Goal: Obtain resource: Obtain resource

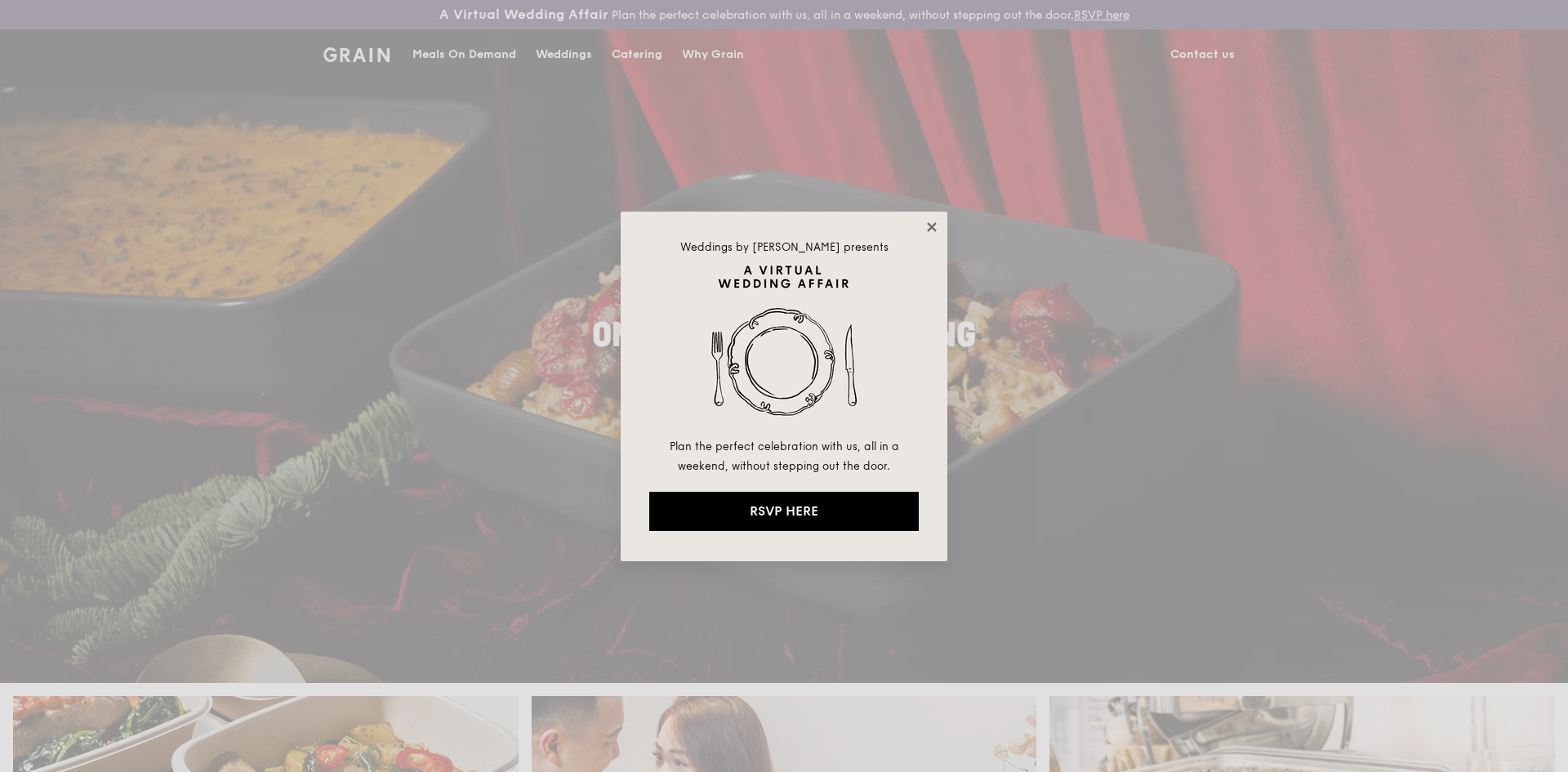
click at [931, 223] on icon at bounding box center [932, 227] width 15 height 15
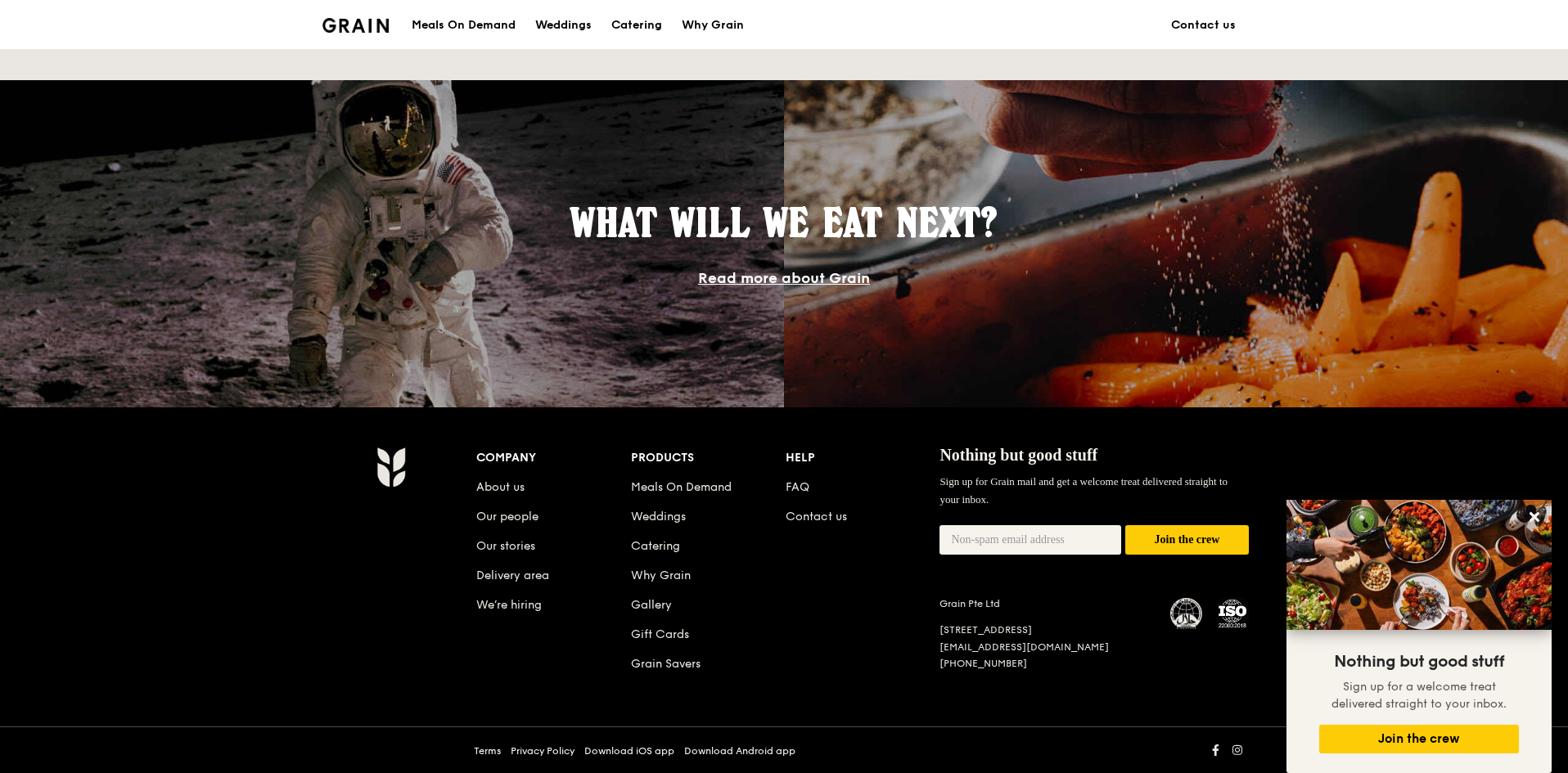
scroll to position [1323, 0]
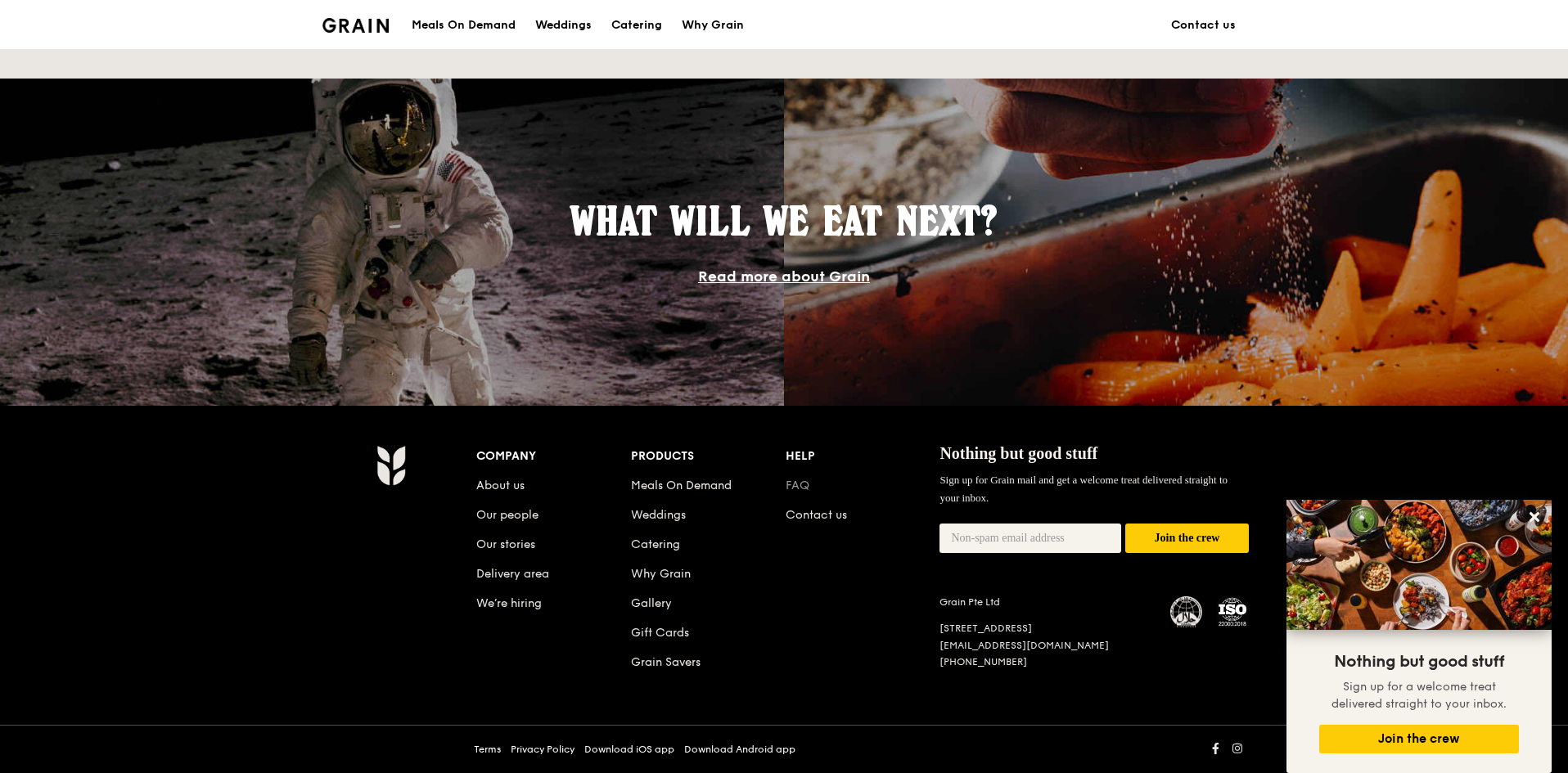
click at [801, 484] on link "FAQ" at bounding box center [797, 485] width 24 height 14
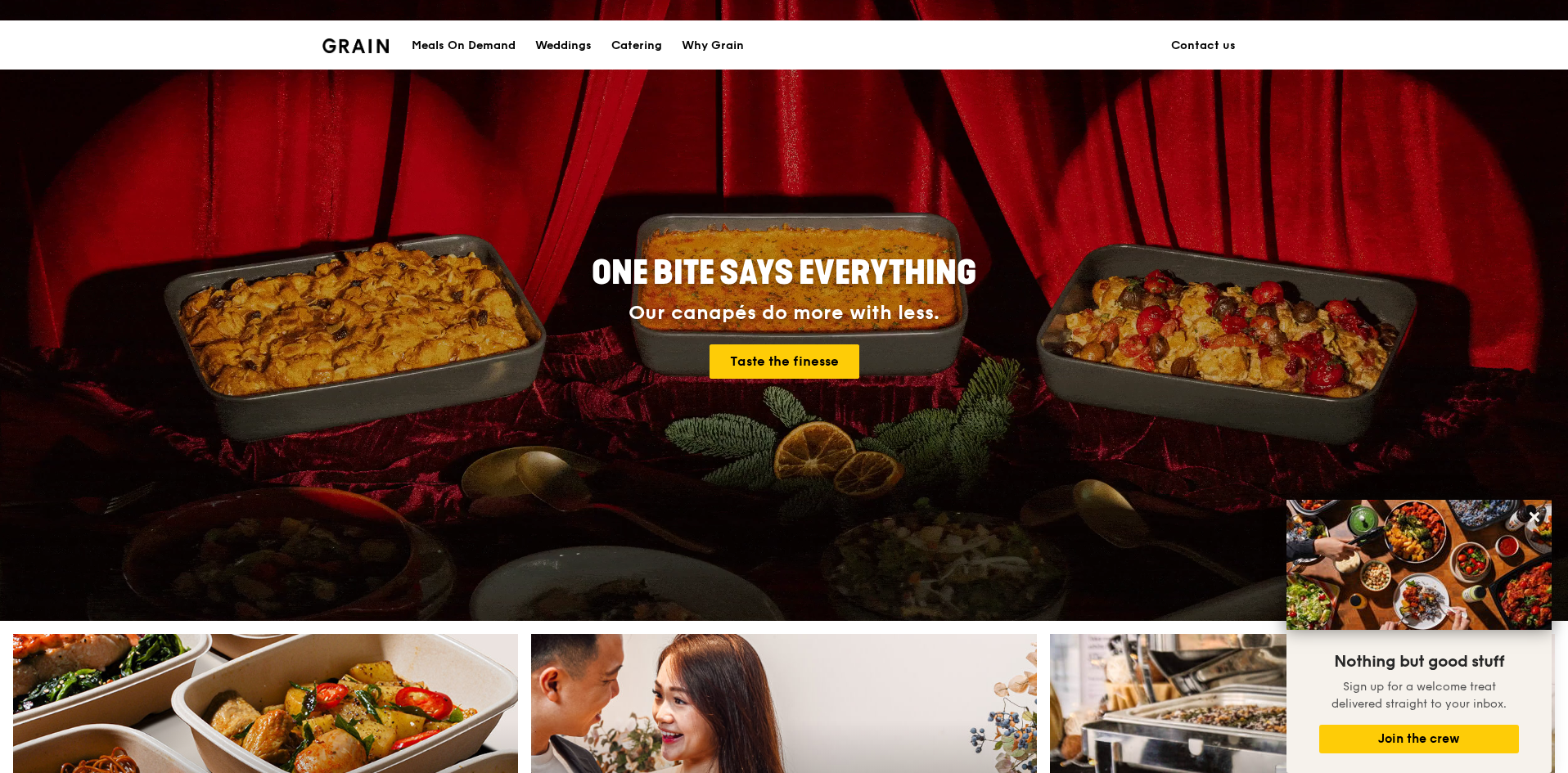
scroll to position [0, 0]
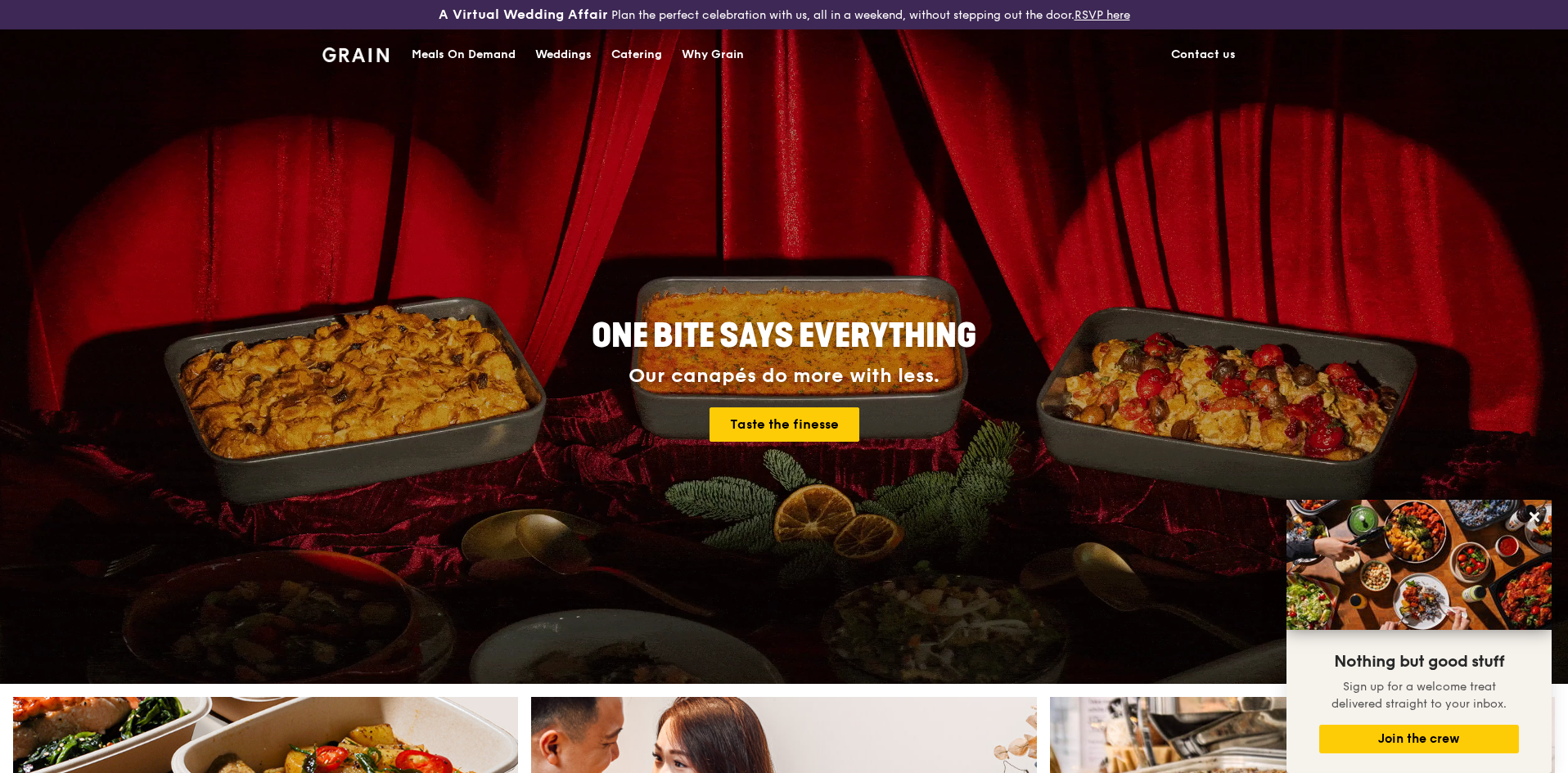
click at [635, 49] on div "Catering" at bounding box center [637, 54] width 51 height 49
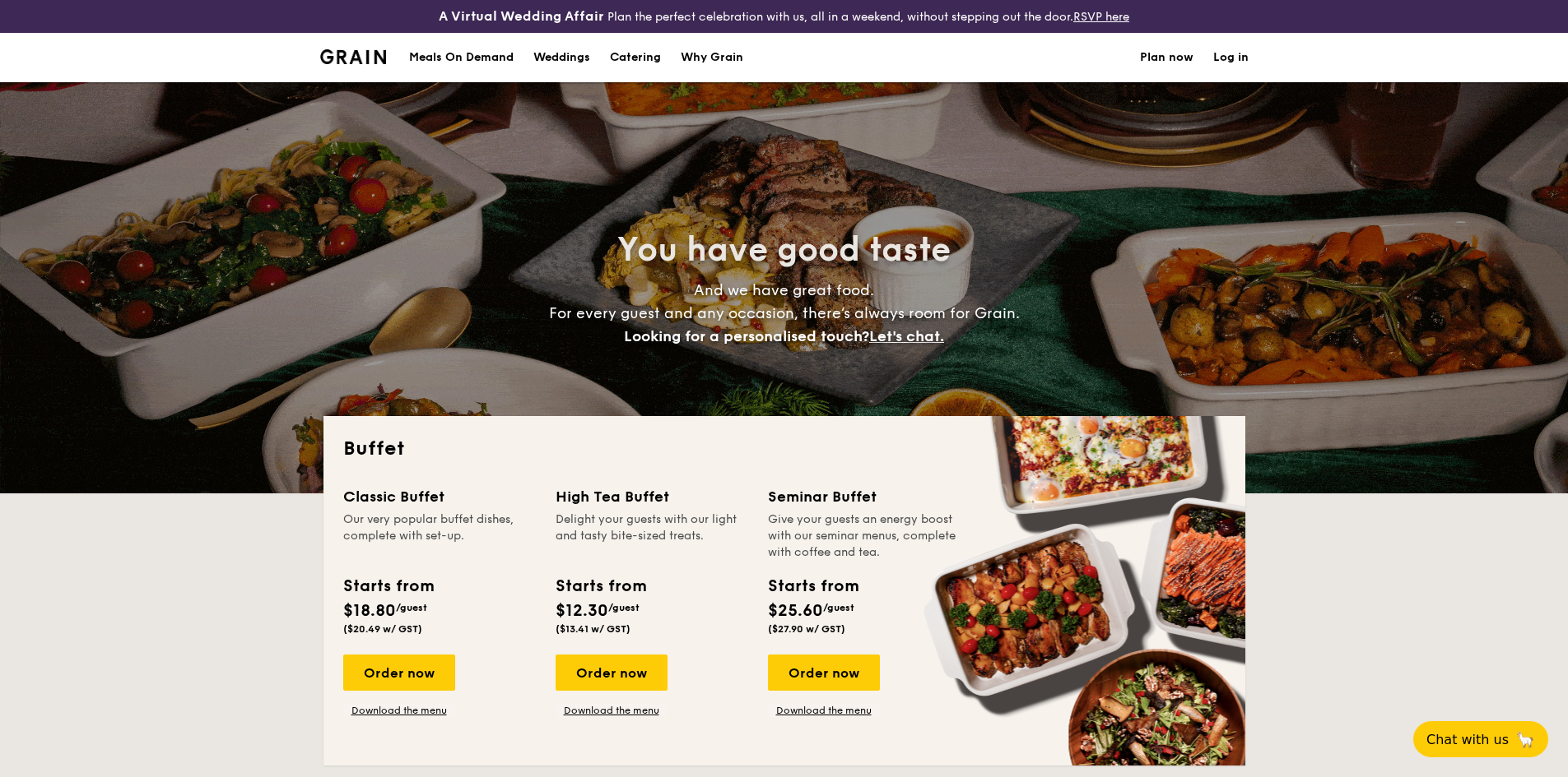
select select
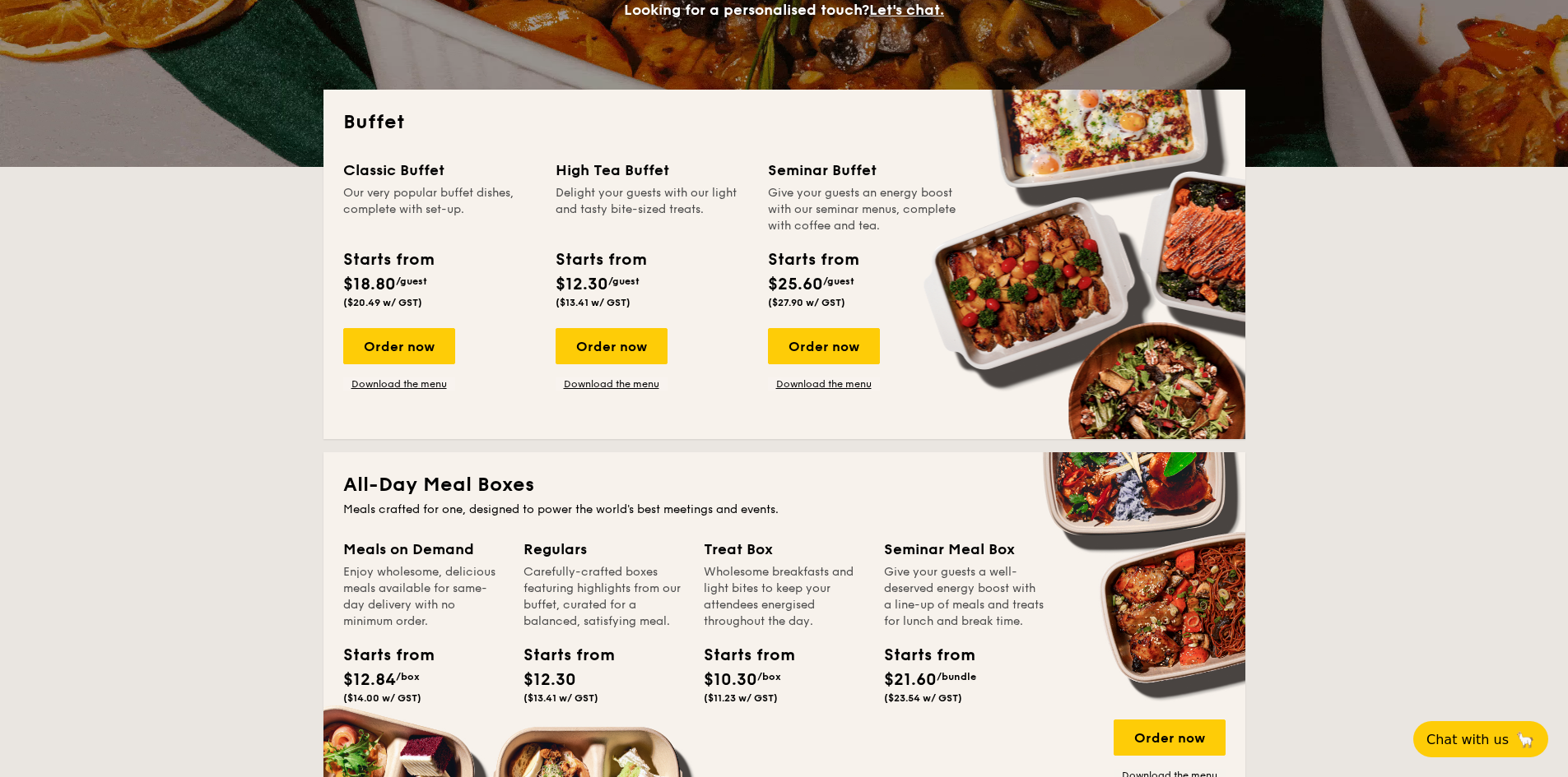
scroll to position [329, 0]
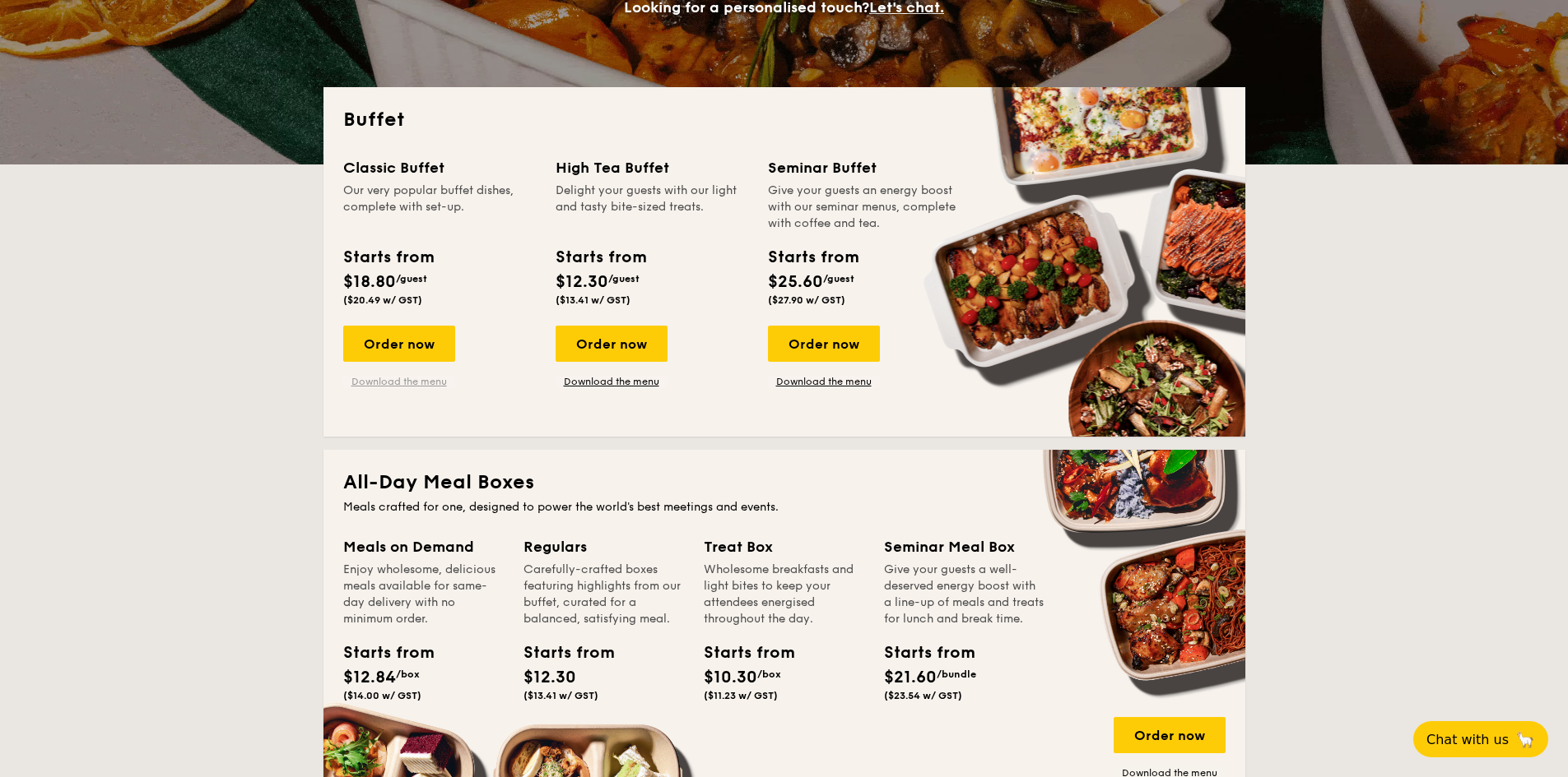
click at [422, 382] on link "Download the menu" at bounding box center [399, 382] width 111 height 13
